Goal: Download file/media

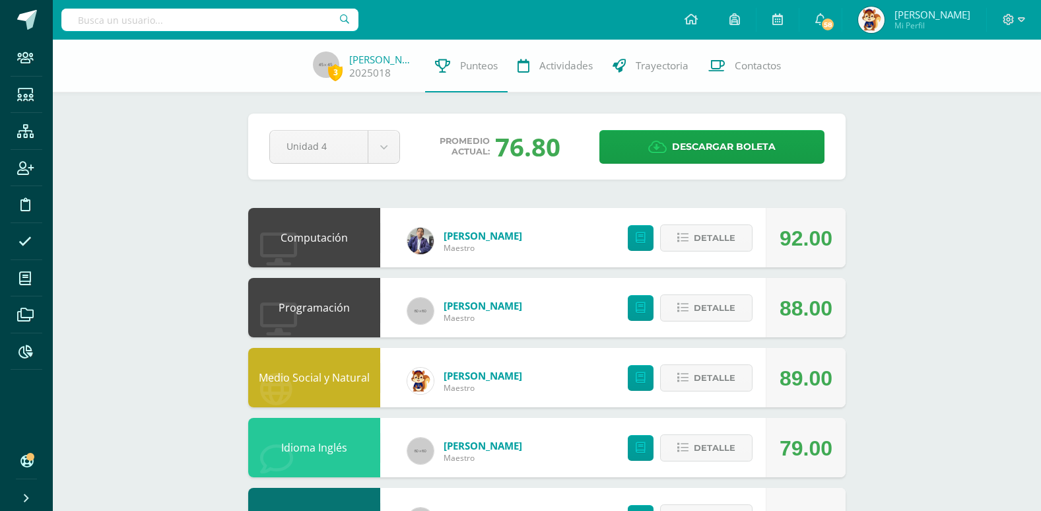
click at [150, 29] on input "text" at bounding box center [209, 20] width 297 height 22
type input "Alison"
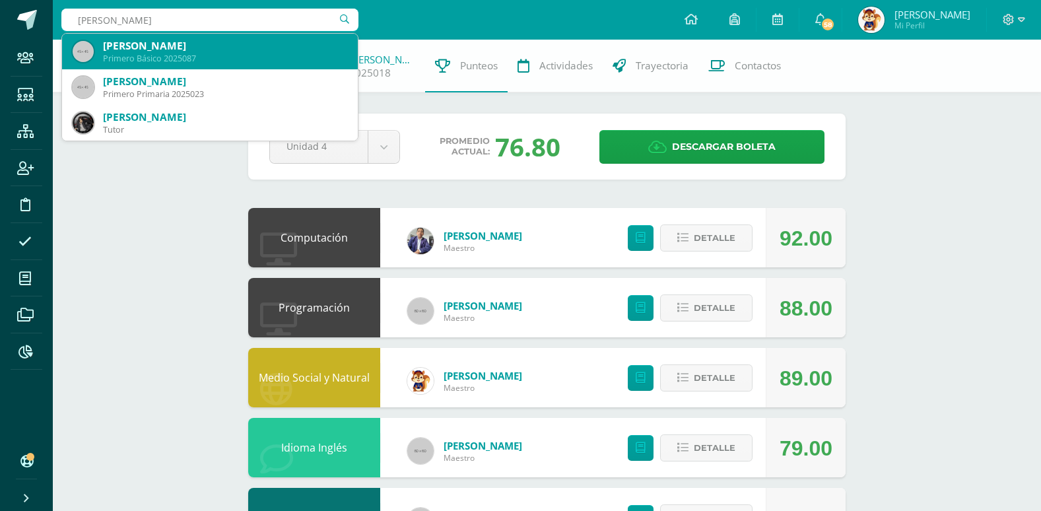
click at [201, 53] on div "Primero Básico 2025087" at bounding box center [225, 58] width 244 height 11
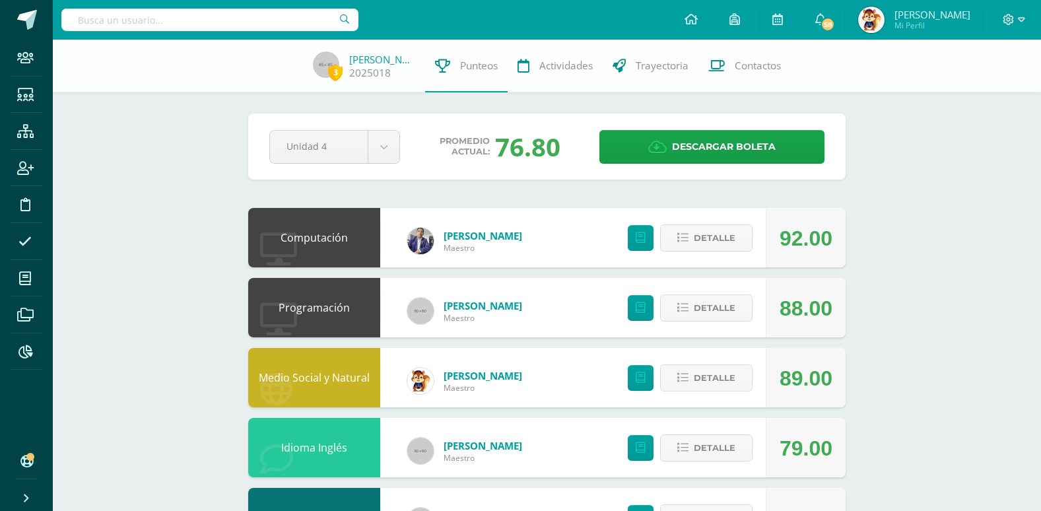
click at [201, 52] on div "3 Alexia Díaz 2025018 Punteos Actividades Trayectoria Contactos" at bounding box center [520, 66] width 1041 height 53
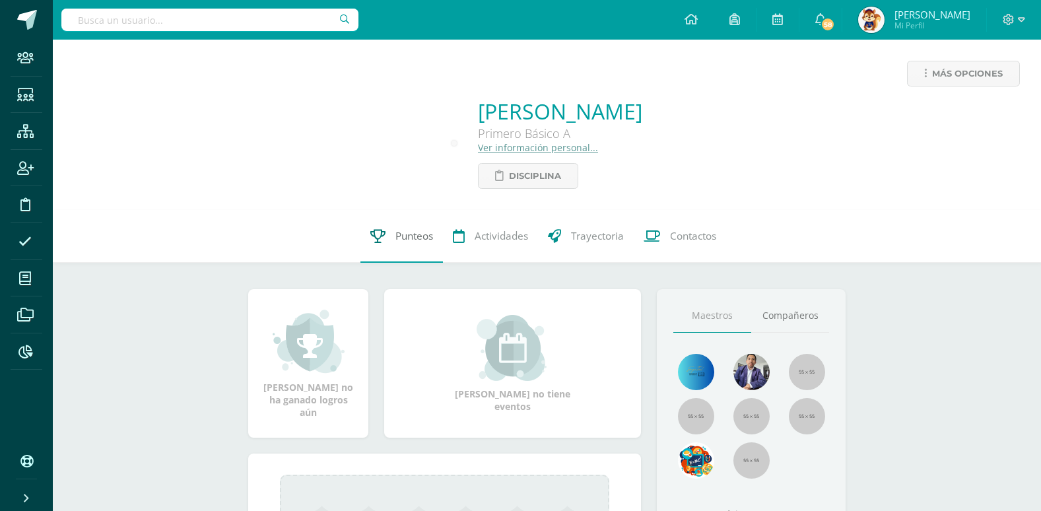
click at [417, 239] on span "Punteos" at bounding box center [415, 236] width 38 height 14
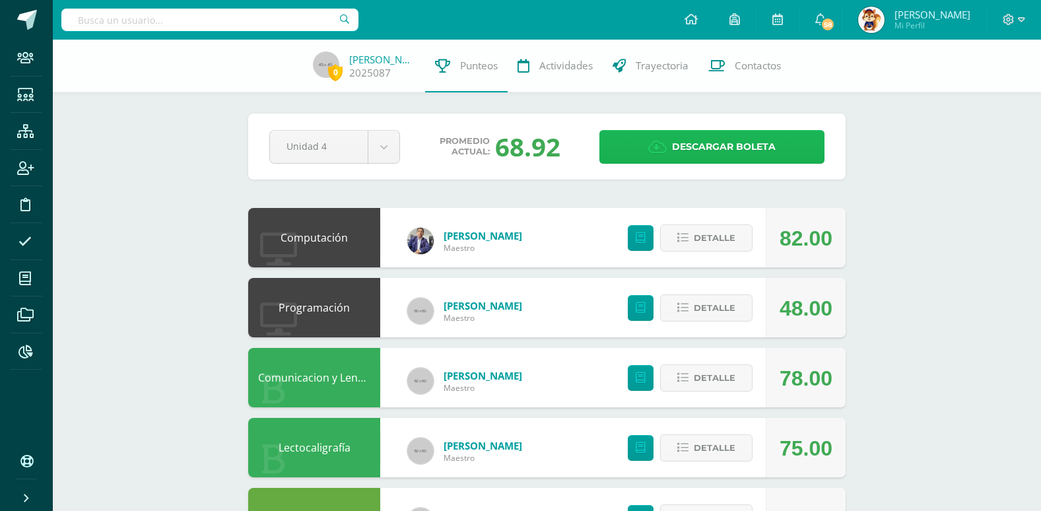
click at [749, 145] on span "Descargar boleta" at bounding box center [724, 147] width 104 height 32
click at [123, 26] on input "text" at bounding box center [209, 20] width 297 height 22
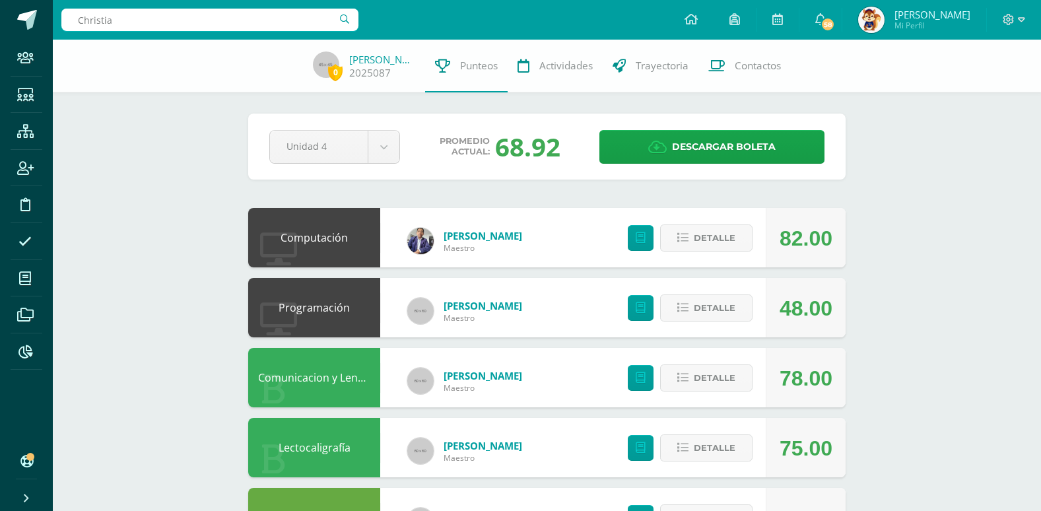
type input "Christian"
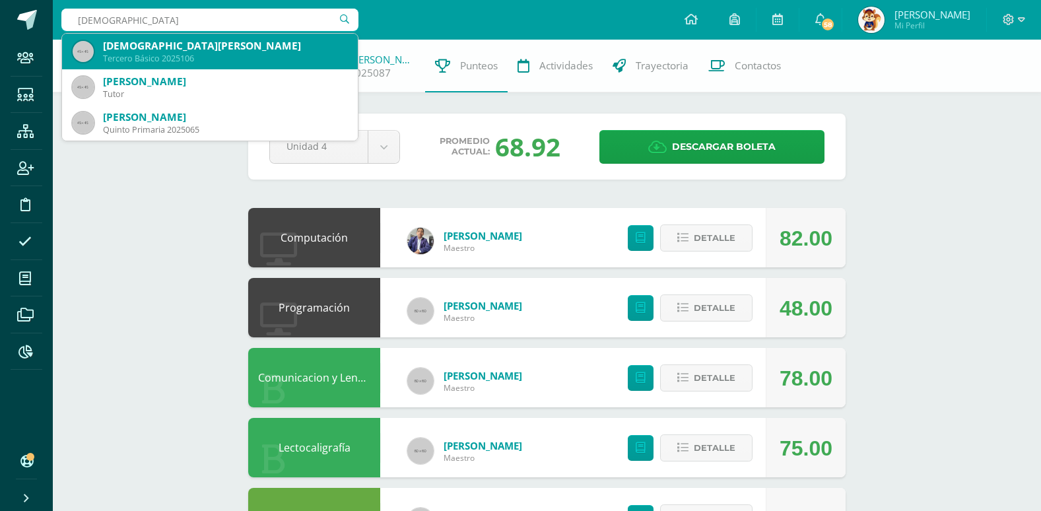
click at [182, 55] on div "Tercero Básico 2025106" at bounding box center [225, 58] width 244 height 11
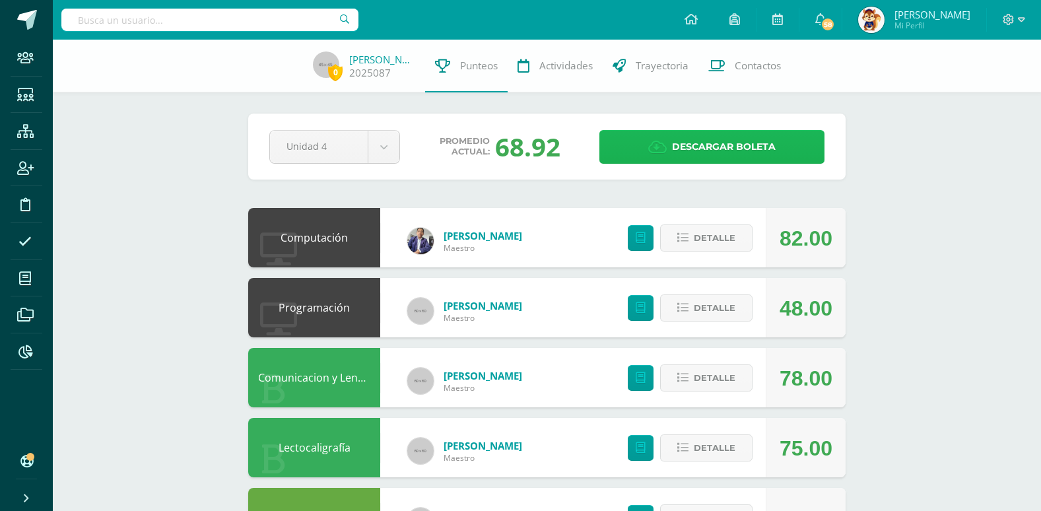
click at [726, 156] on span "Descargar boleta" at bounding box center [724, 147] width 104 height 32
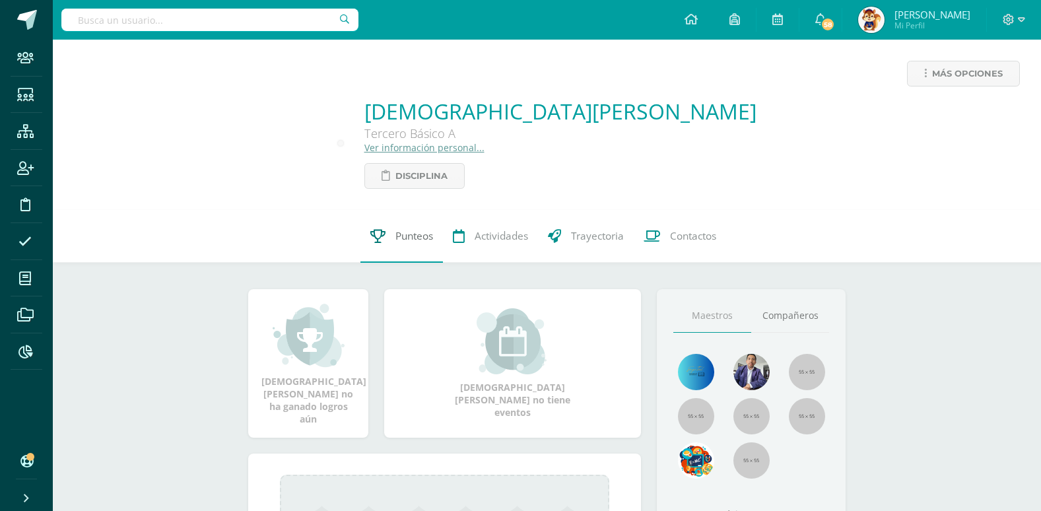
click at [413, 235] on span "Punteos" at bounding box center [415, 236] width 38 height 14
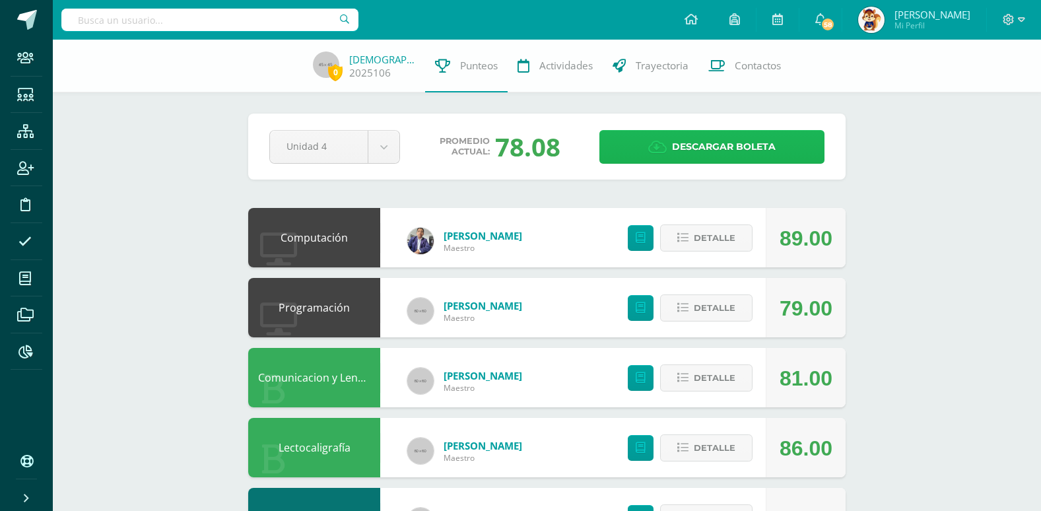
click at [730, 150] on span "Descargar boleta" at bounding box center [724, 147] width 104 height 32
click at [103, 19] on input "text" at bounding box center [209, 20] width 297 height 22
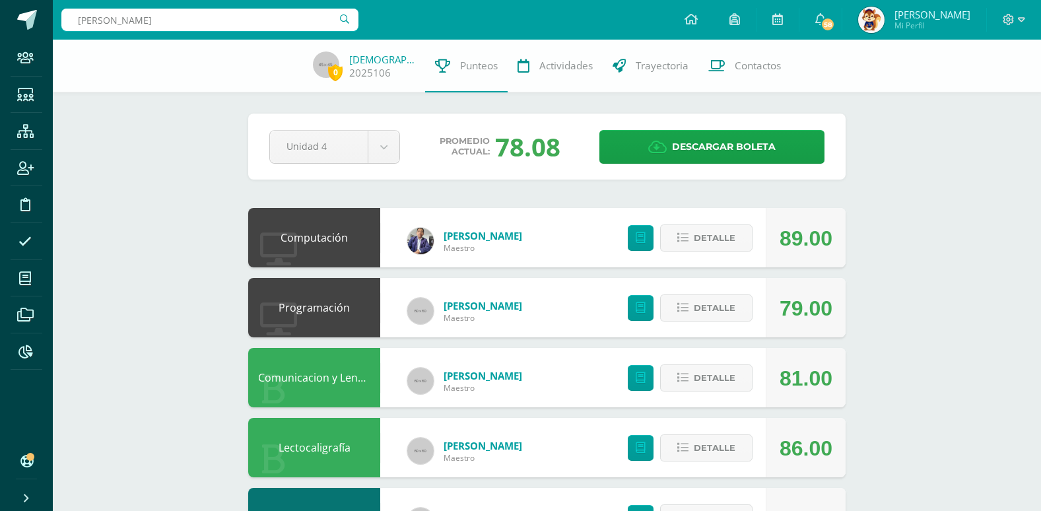
type input "Briana"
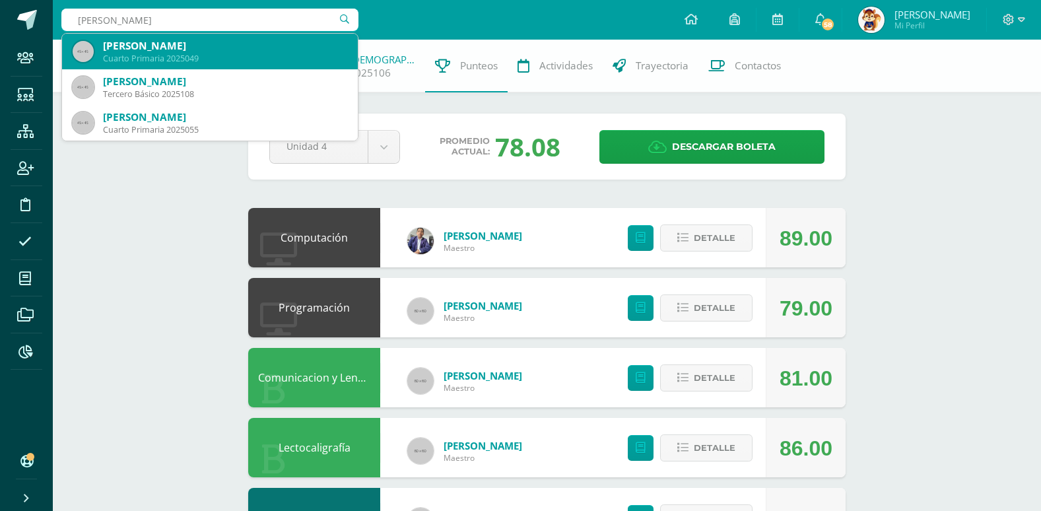
click at [172, 49] on div "Briana Paola Cifuentes Coutiño" at bounding box center [225, 46] width 244 height 14
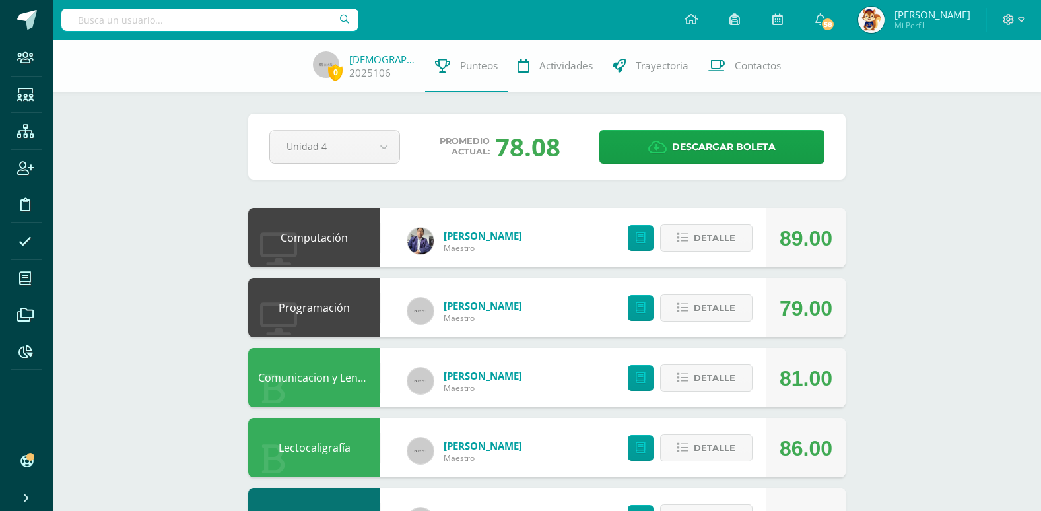
click at [96, 21] on input "text" at bounding box center [209, 20] width 297 height 22
type input "Briana"
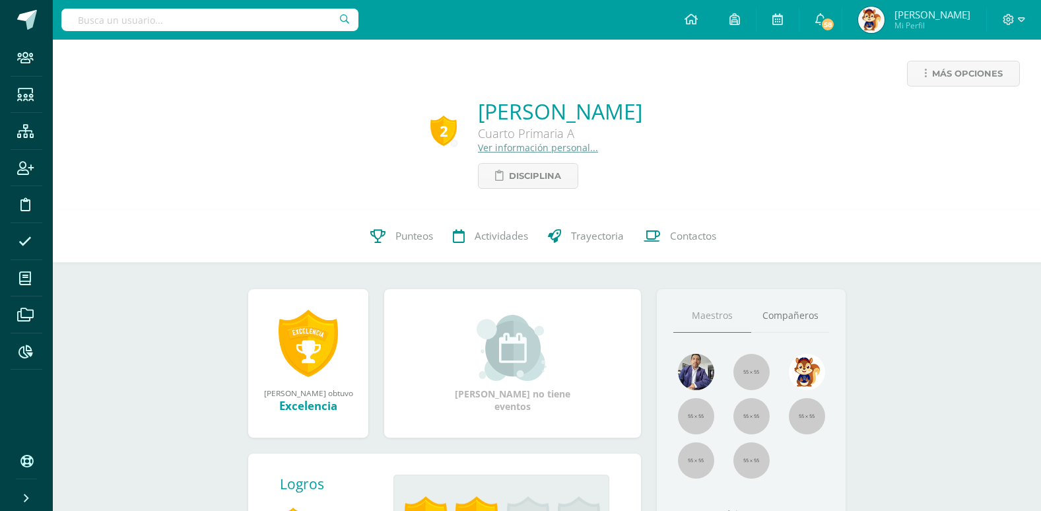
click at [86, 26] on input "text" at bounding box center [209, 20] width 297 height 22
type input "Briana"
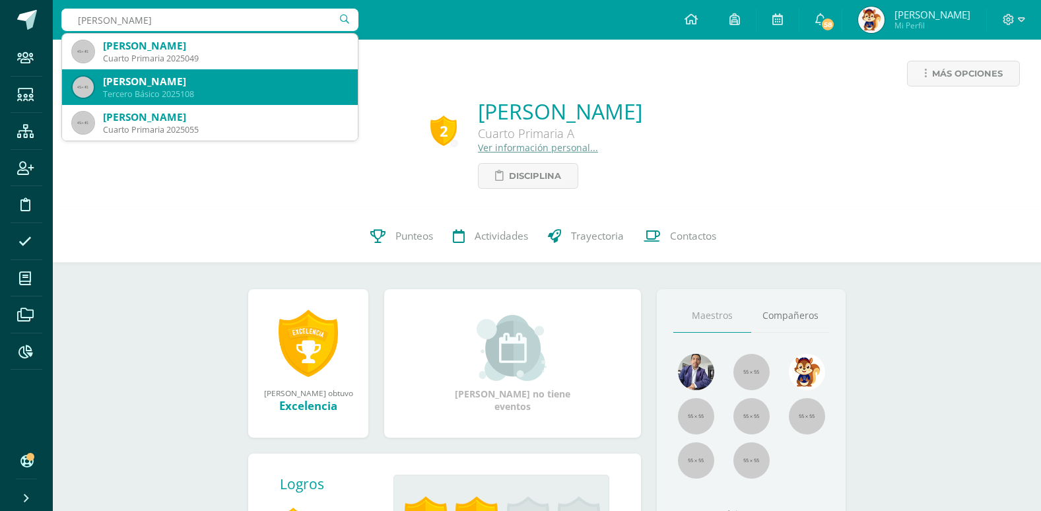
click at [190, 93] on div "Tercero Básico 2025108" at bounding box center [225, 93] width 244 height 11
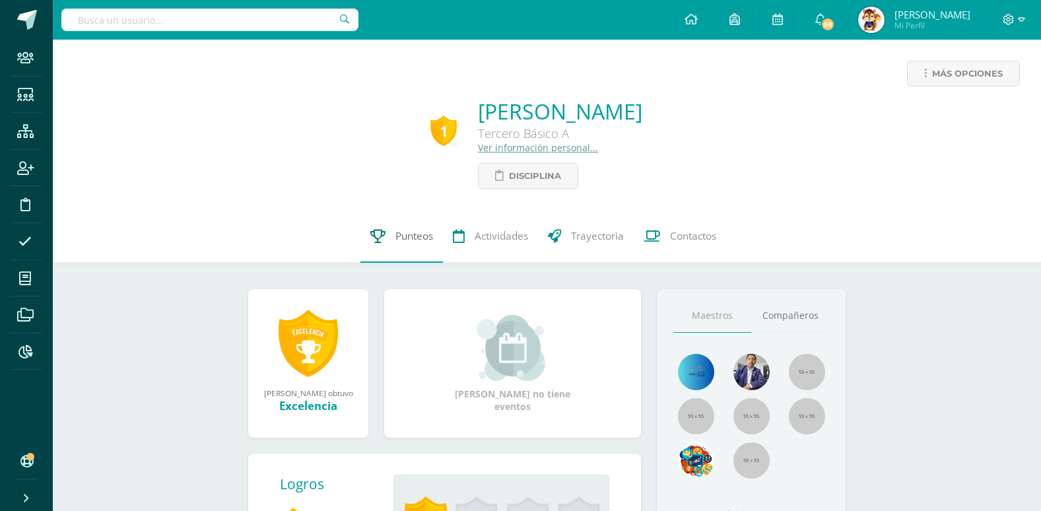
click at [401, 238] on span "Punteos" at bounding box center [415, 236] width 38 height 14
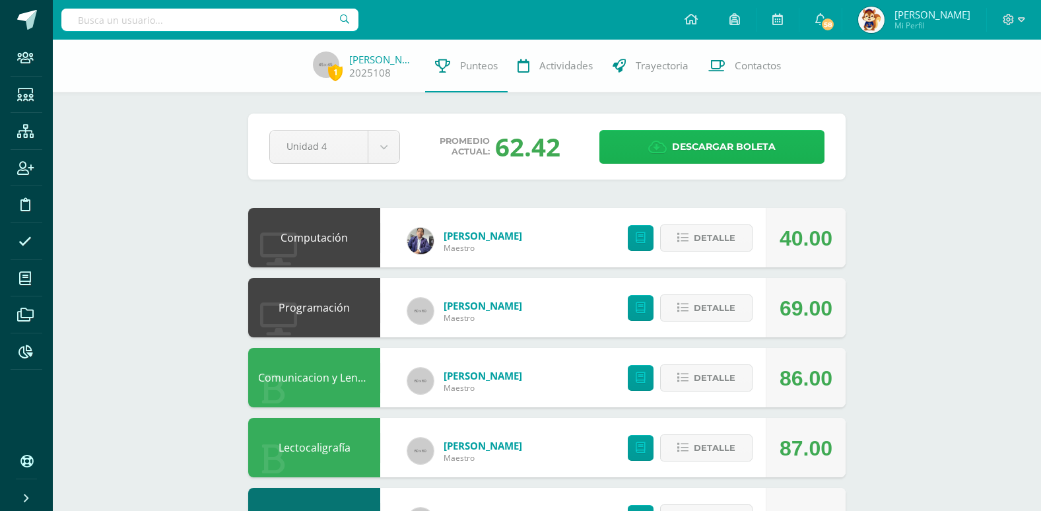
click at [720, 145] on span "Descargar boleta" at bounding box center [724, 147] width 104 height 32
